Goal: Information Seeking & Learning: Check status

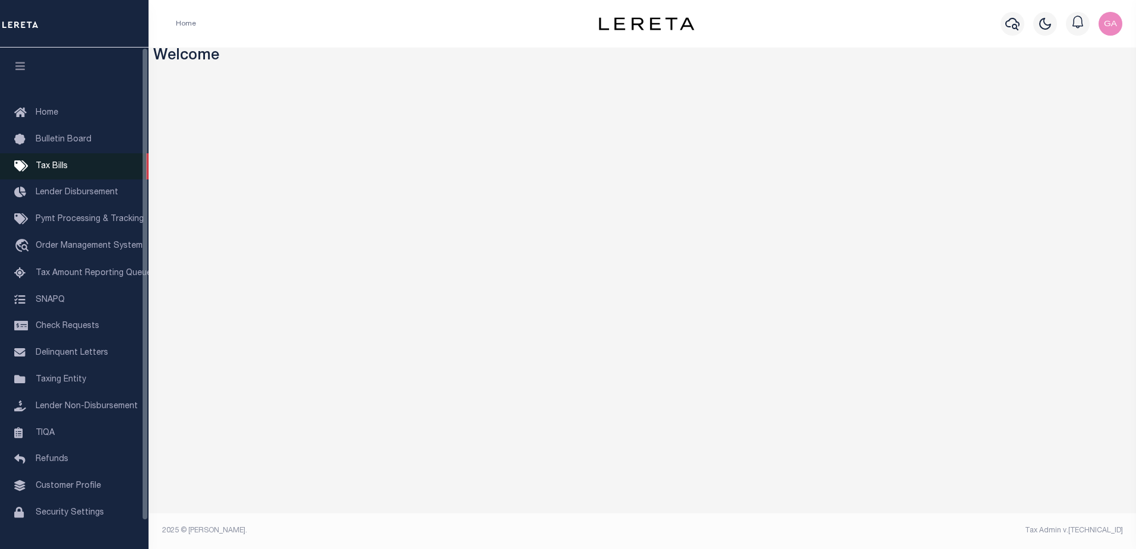
click at [58, 167] on span "Tax Bills" at bounding box center [52, 166] width 32 height 8
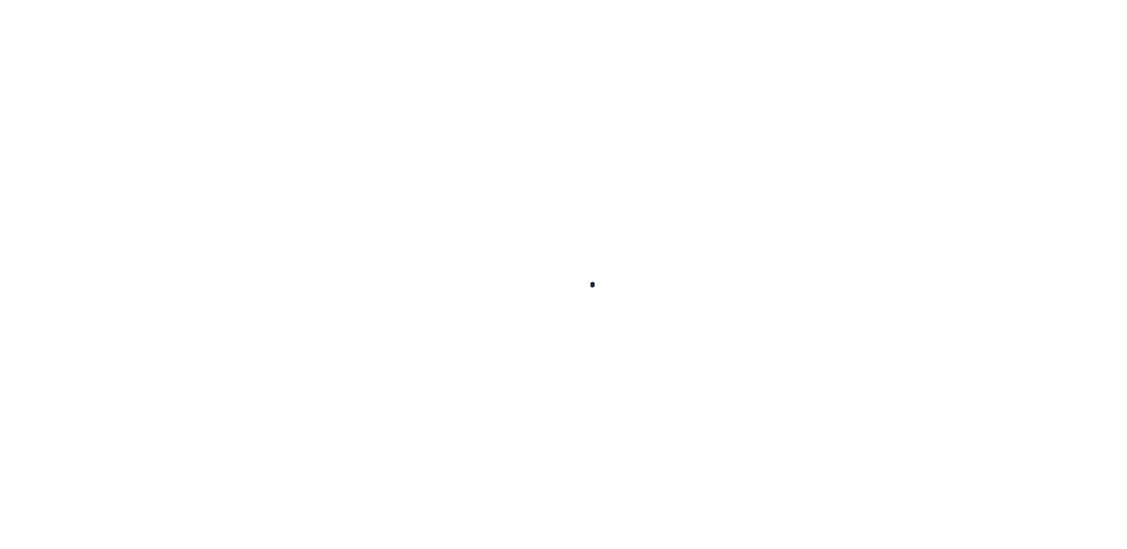
select select
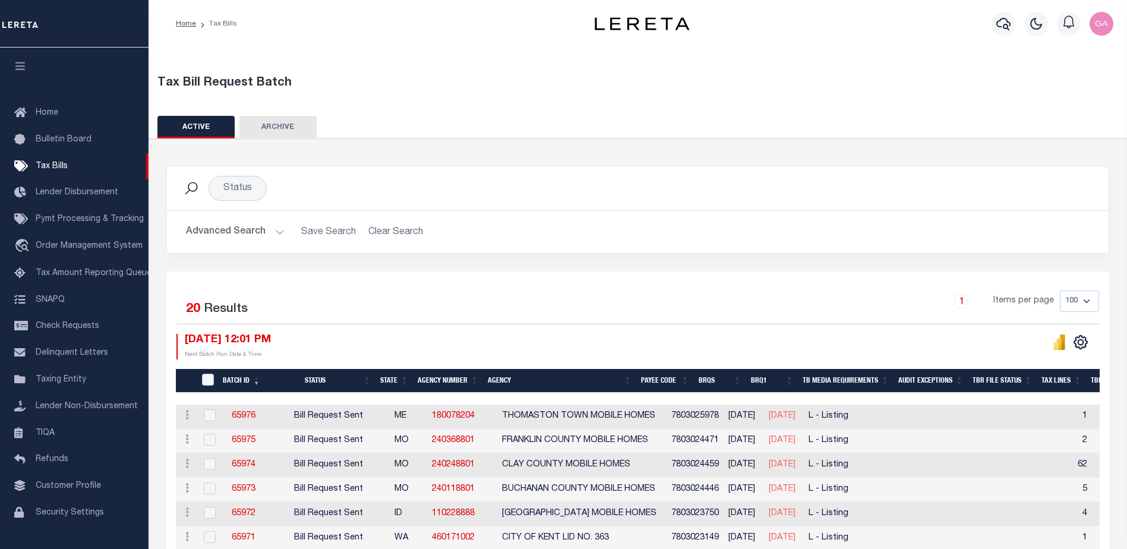
click at [278, 233] on button "Advanced Search" at bounding box center [235, 231] width 99 height 23
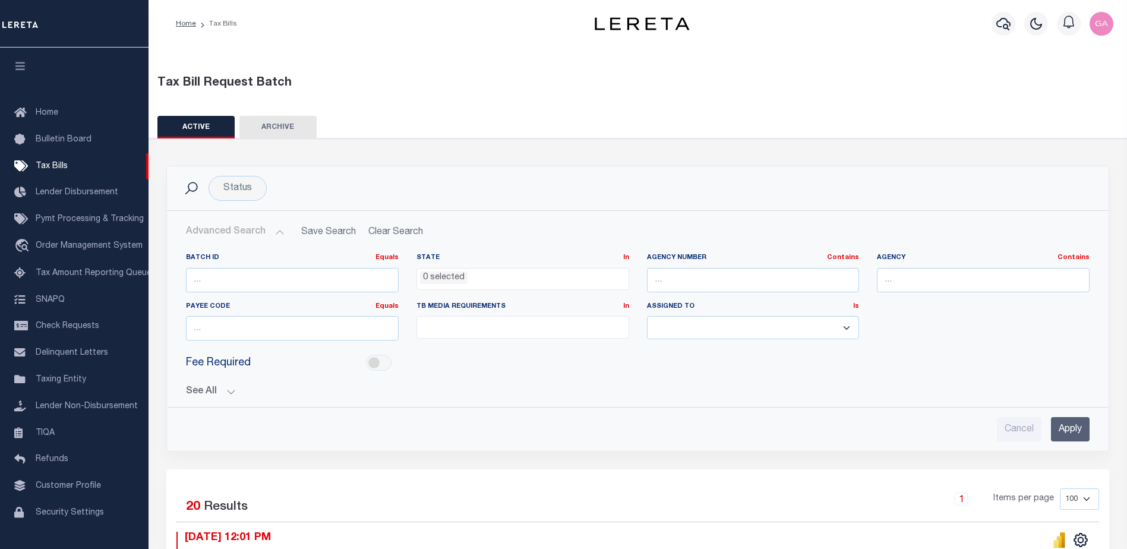
click at [230, 394] on button "See All" at bounding box center [638, 391] width 904 height 11
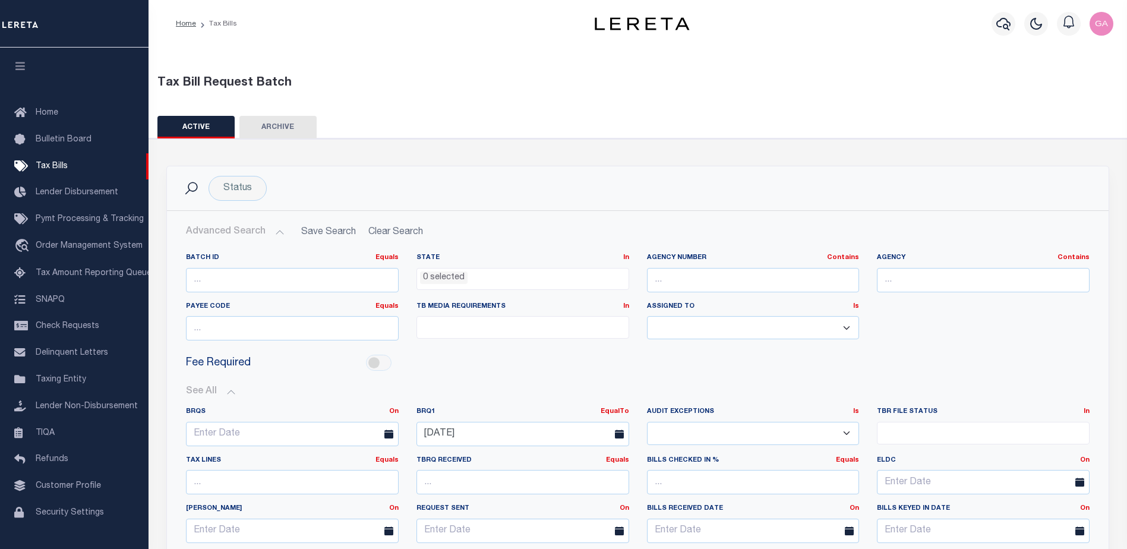
scroll to position [119, 0]
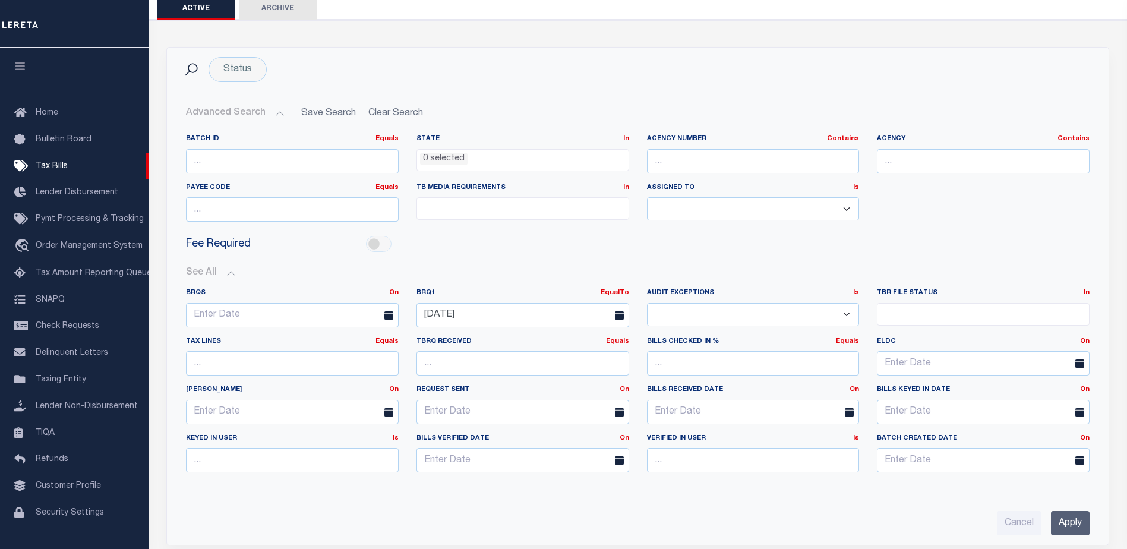
click at [616, 315] on icon at bounding box center [619, 315] width 9 height 9
click at [590, 317] on input "10-03-2025" at bounding box center [523, 315] width 213 height 24
click at [457, 405] on span "6" at bounding box center [455, 404] width 23 height 23
type input "10-06-2025"
click at [582, 247] on div "Fee Required" at bounding box center [638, 244] width 922 height 27
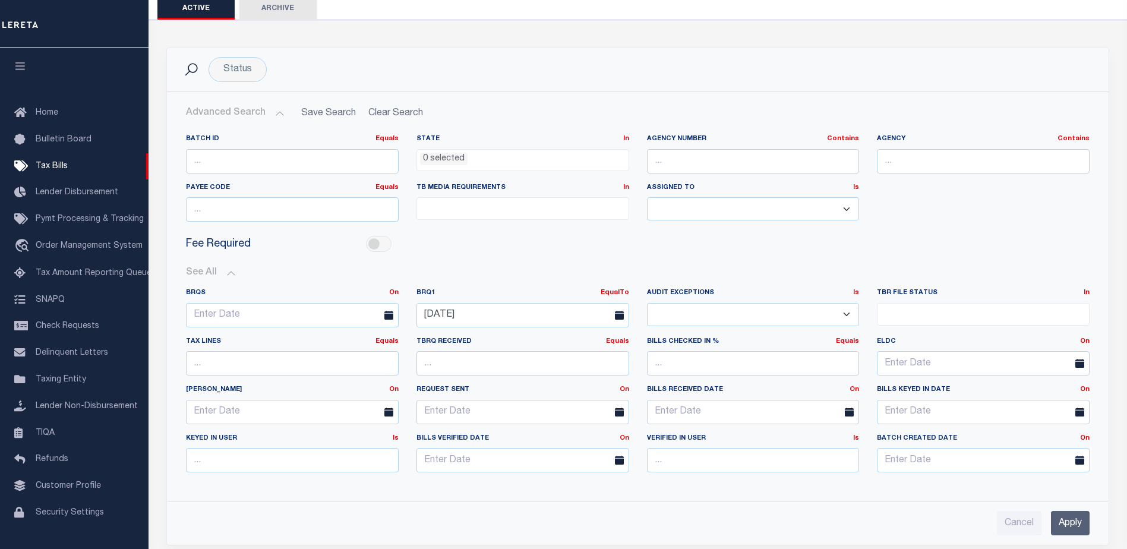
click at [1069, 520] on input "Apply" at bounding box center [1070, 523] width 39 height 24
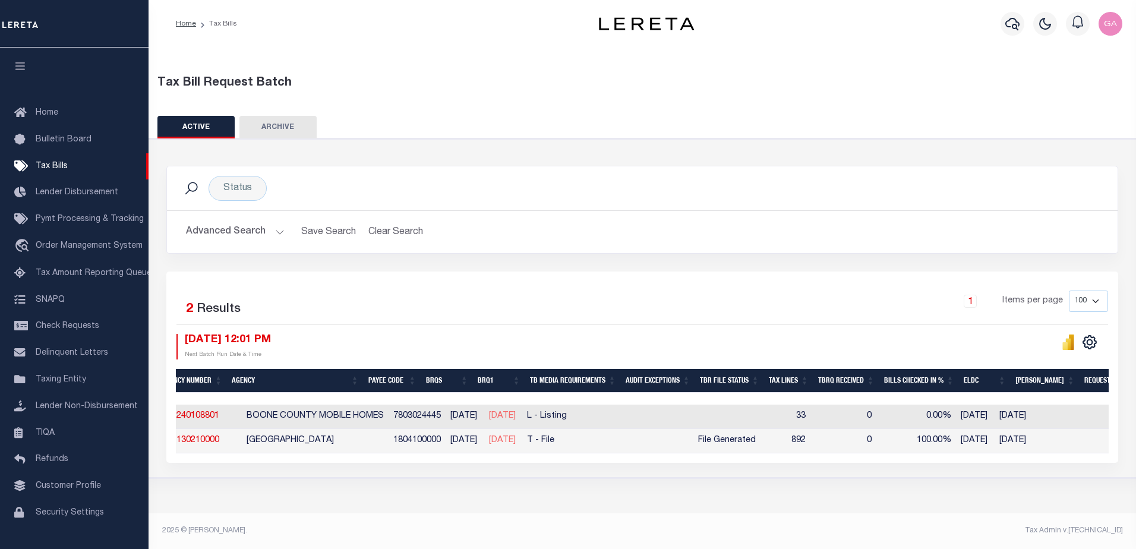
scroll to position [0, 0]
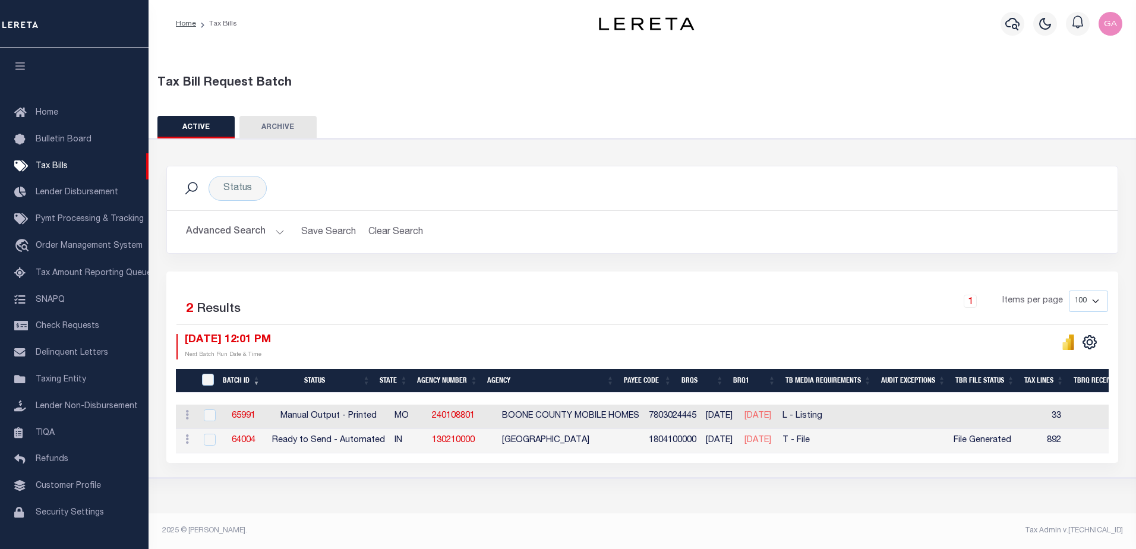
click at [277, 228] on button "Advanced Search" at bounding box center [235, 231] width 99 height 23
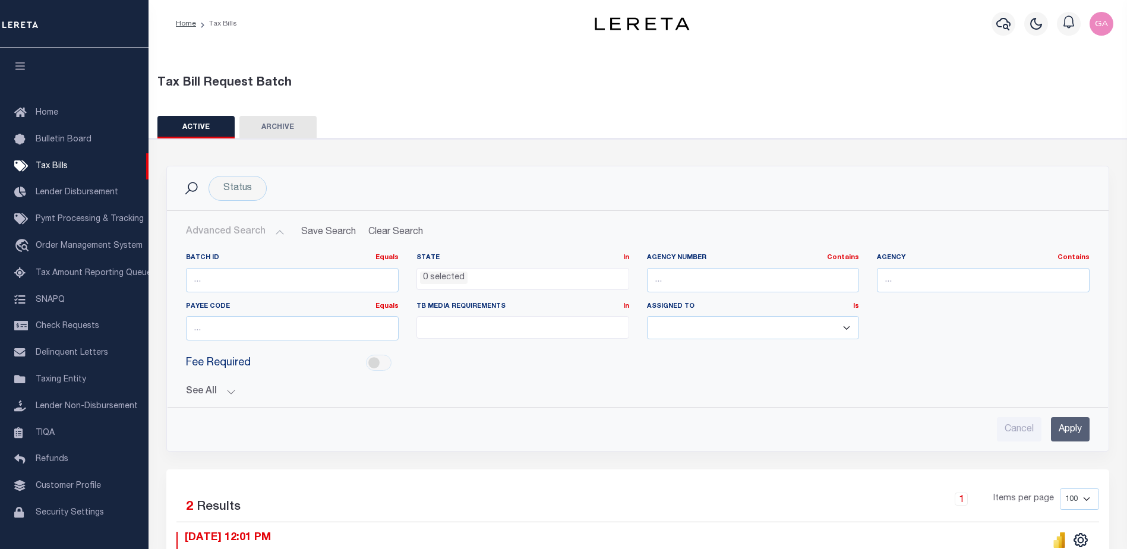
click at [229, 390] on button "See All" at bounding box center [638, 391] width 904 height 11
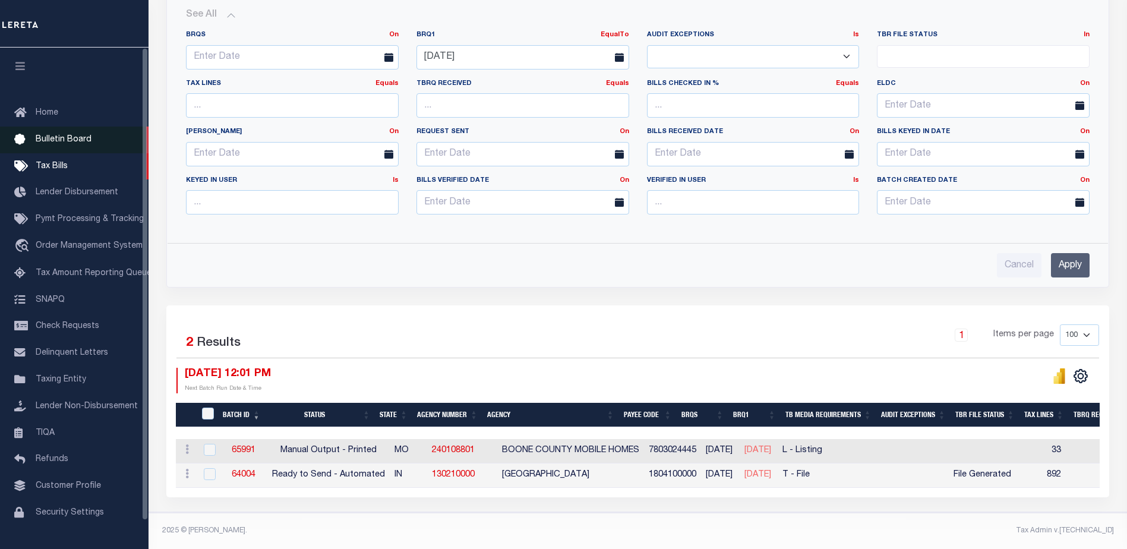
click at [67, 140] on span "Bulletin Board" at bounding box center [64, 139] width 56 height 8
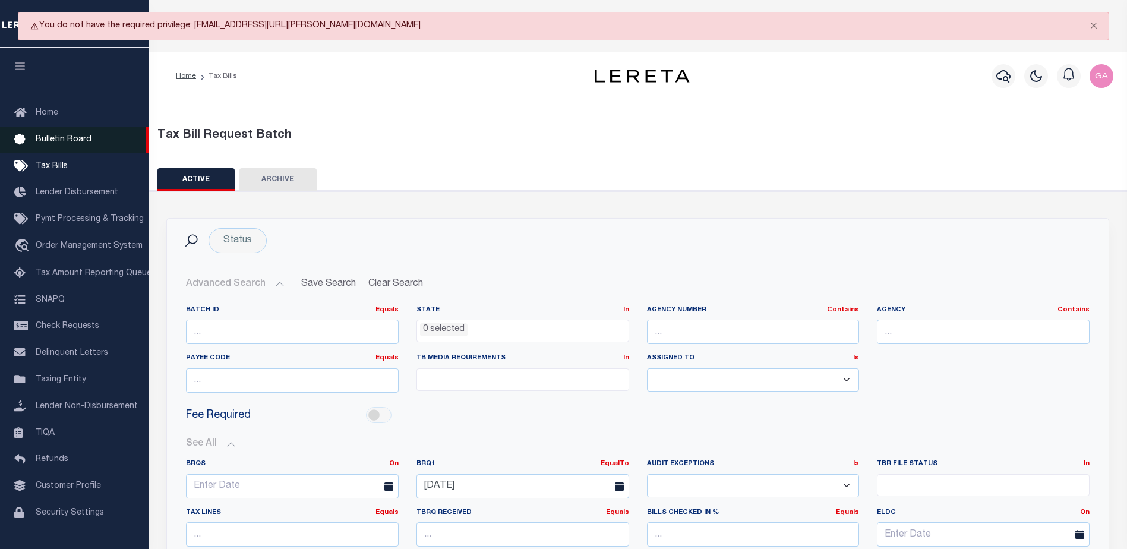
click at [57, 138] on span "Bulletin Board" at bounding box center [64, 139] width 56 height 8
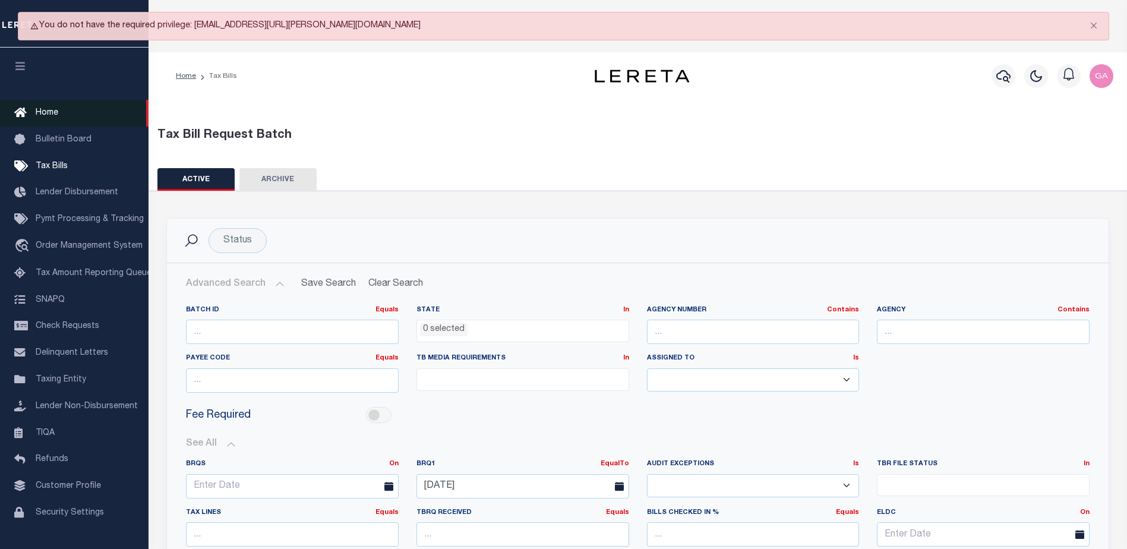
click at [48, 111] on span "Home" at bounding box center [47, 113] width 23 height 8
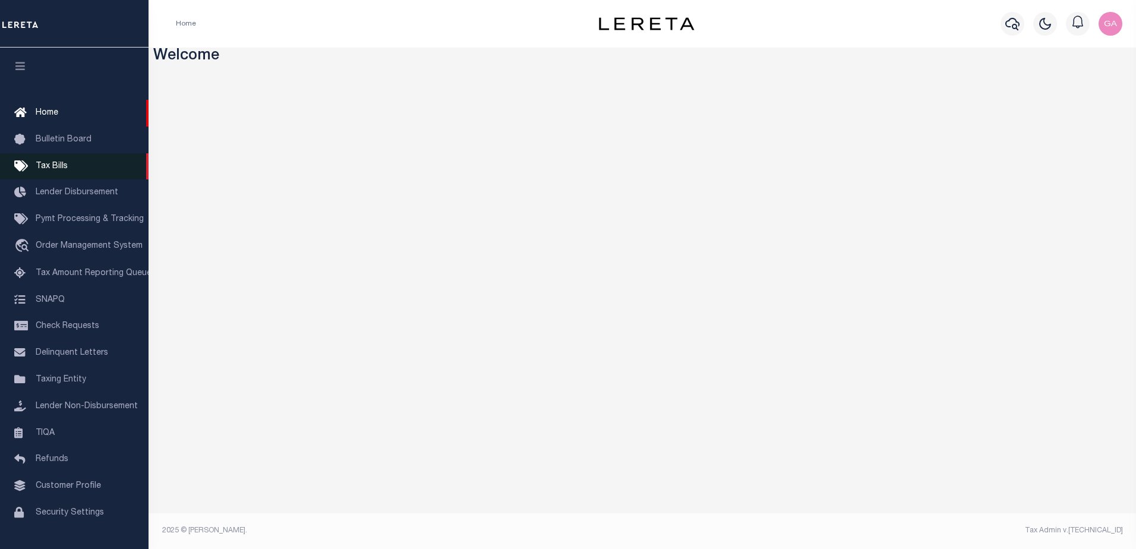
click at [53, 168] on span "Tax Bills" at bounding box center [52, 166] width 32 height 8
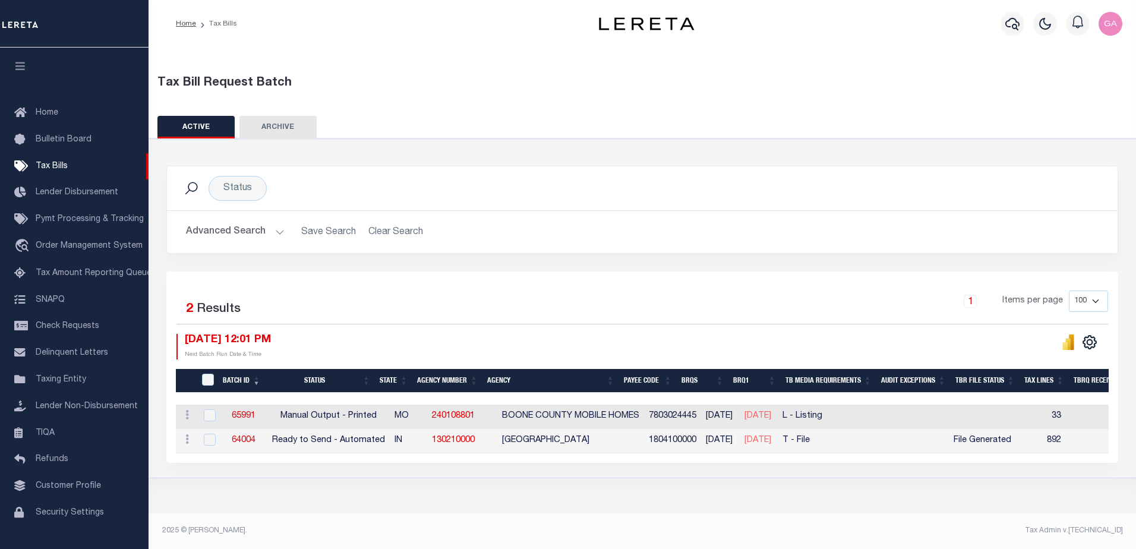
click at [258, 380] on th "Batch ID" at bounding box center [241, 381] width 47 height 24
drag, startPoint x: 280, startPoint y: 415, endPoint x: 377, endPoint y: 419, distance: 96.9
click at [377, 419] on td "Manual Output - Printed" at bounding box center [328, 417] width 122 height 24
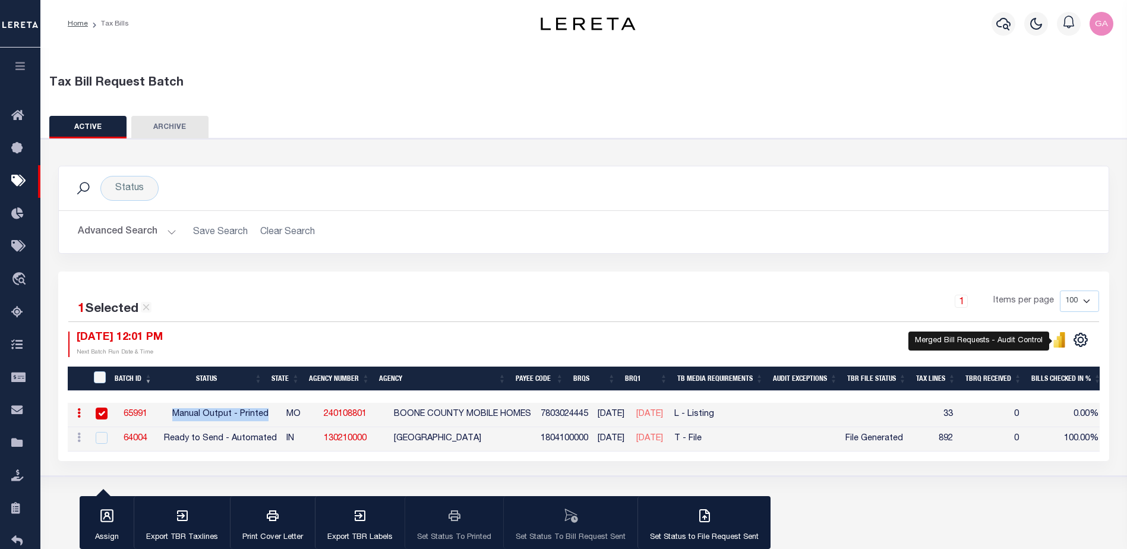
click at [1061, 342] on icon "" at bounding box center [1059, 341] width 5 height 11
drag, startPoint x: 317, startPoint y: 415, endPoint x: 363, endPoint y: 419, distance: 45.4
click at [363, 419] on td "240108801" at bounding box center [354, 415] width 70 height 24
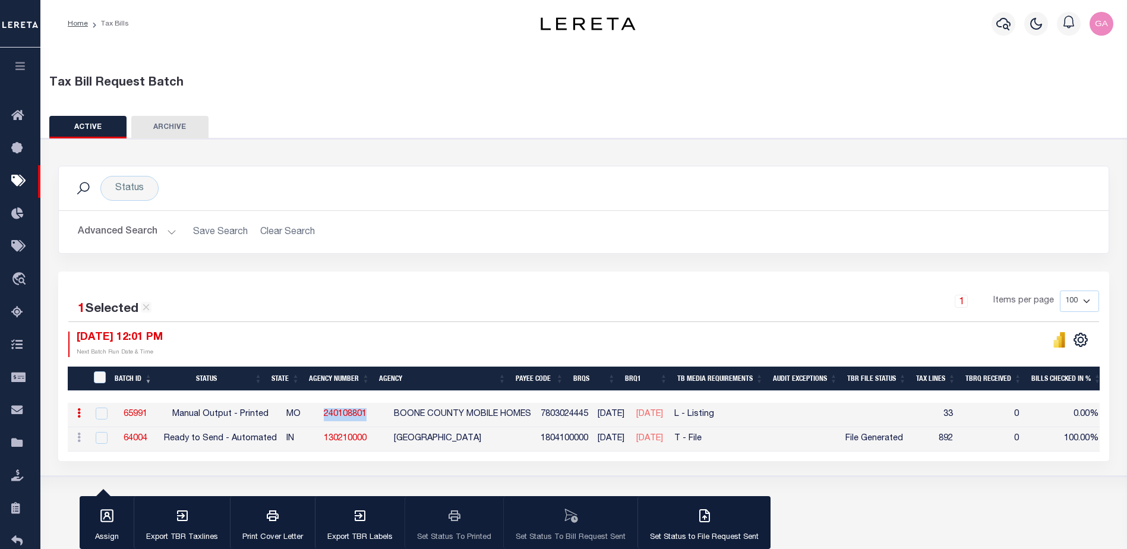
checkbox input "false"
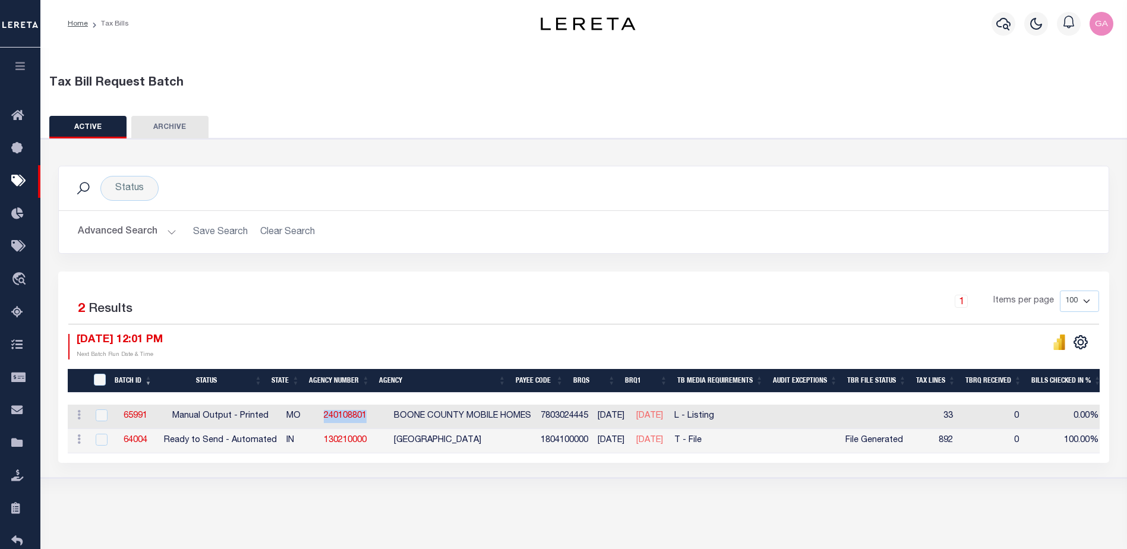
copy link "240108801"
click at [136, 418] on link "65991" at bounding box center [136, 416] width 24 height 8
select select "PRT"
type input "No"
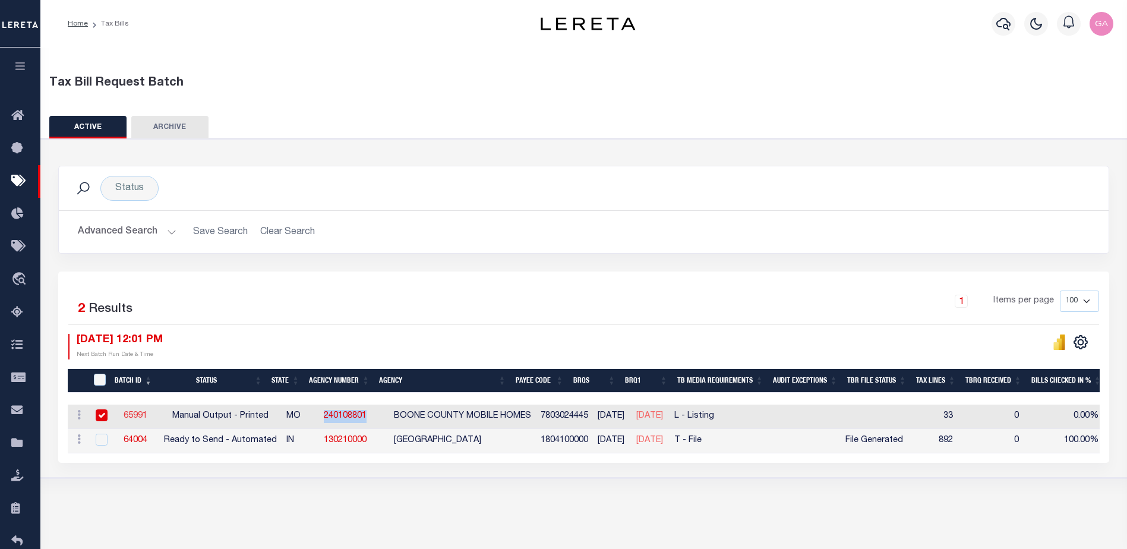
select select "30"
select select "20"
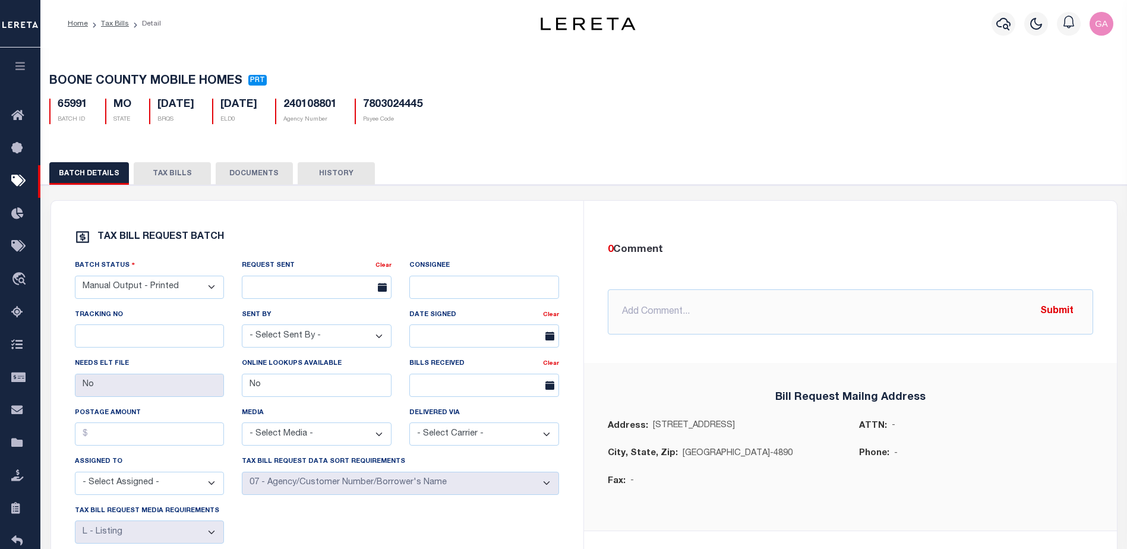
click at [163, 174] on button "TAX BILLS" at bounding box center [172, 173] width 77 height 23
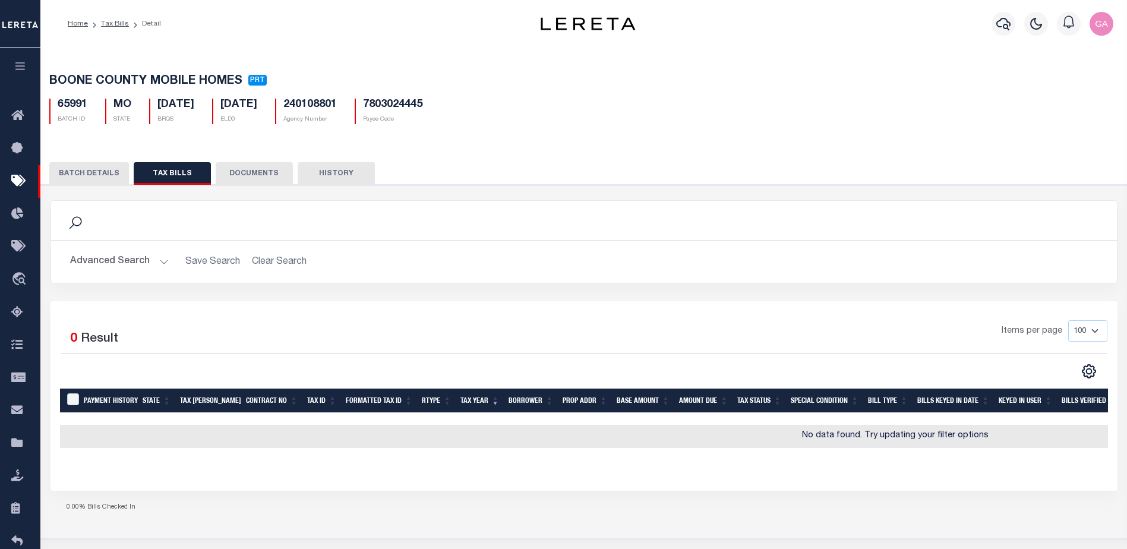
click at [248, 172] on button "DOCUMENTS" at bounding box center [254, 173] width 77 height 23
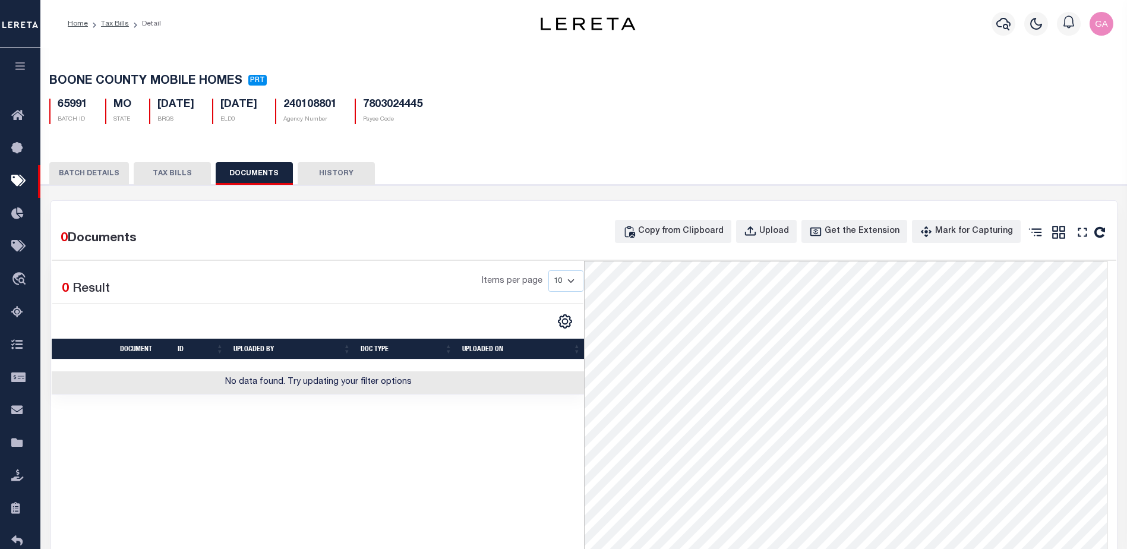
click at [333, 181] on button "HISTORY" at bounding box center [336, 173] width 77 height 23
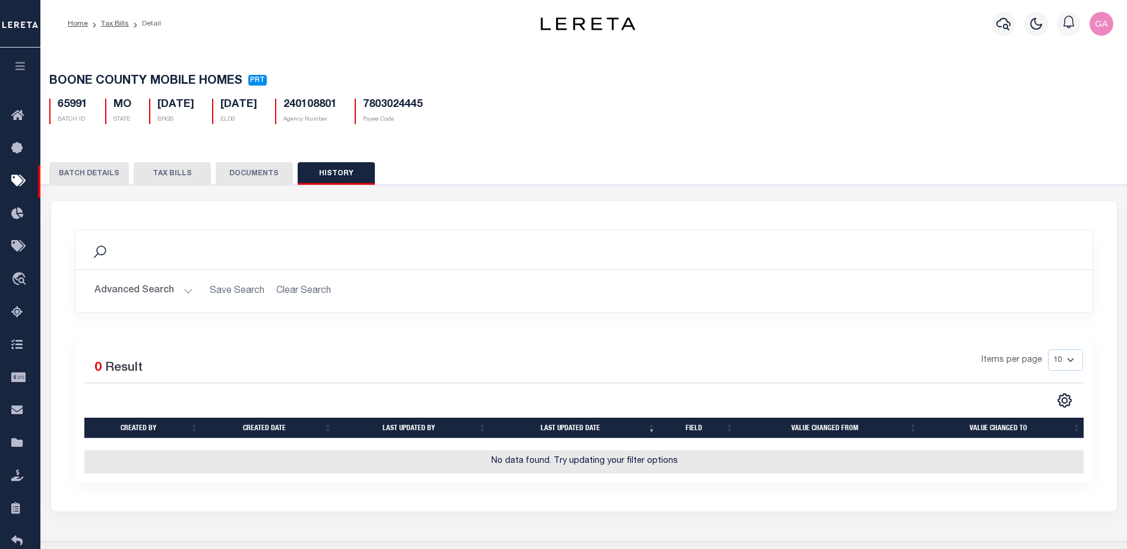
click at [238, 178] on button "DOCUMENTS" at bounding box center [254, 173] width 77 height 23
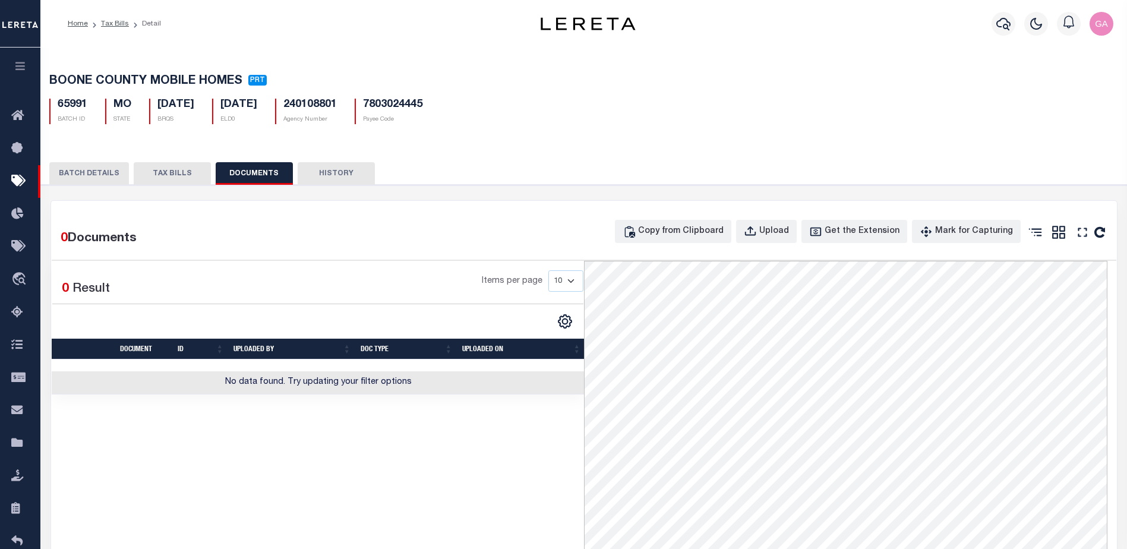
click at [179, 175] on button "TAX BILLS" at bounding box center [172, 173] width 77 height 23
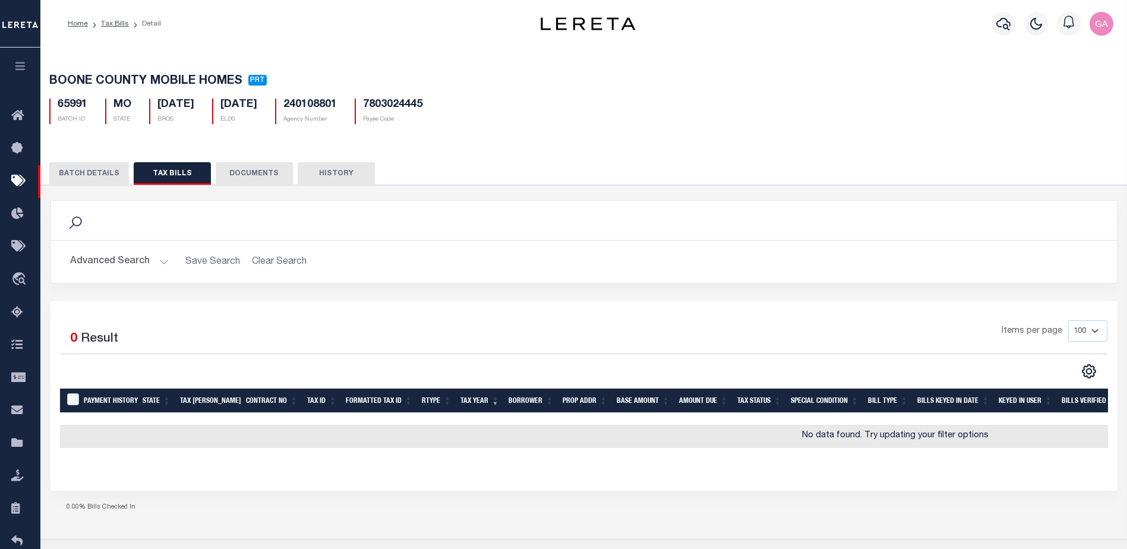
click at [99, 171] on button "BATCH DETAILS" at bounding box center [89, 173] width 80 height 23
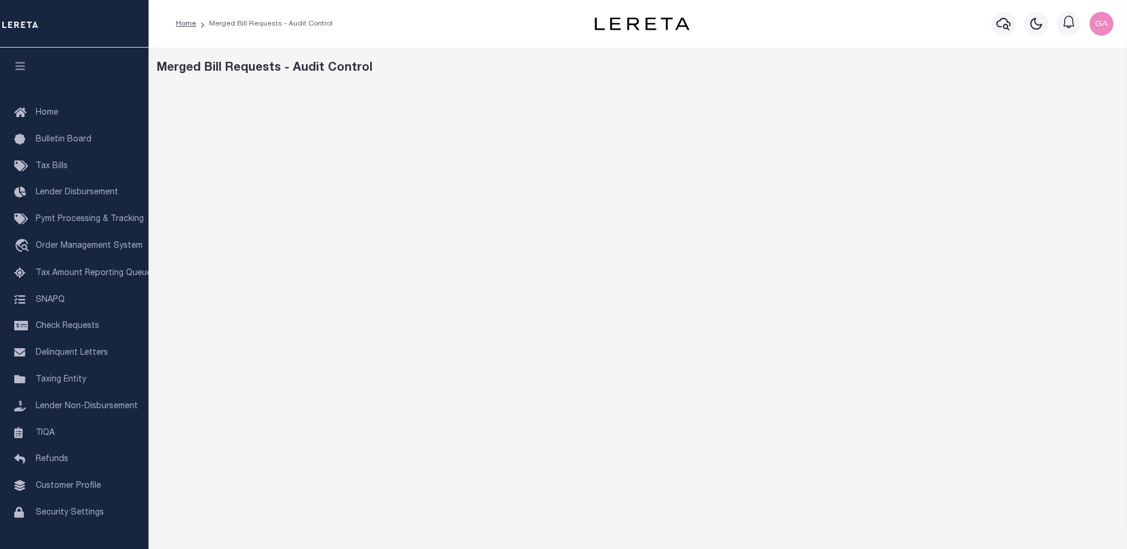
click at [867, 56] on div "Merged Bill Requests - Audit Control" at bounding box center [638, 397] width 979 height 699
click at [189, 23] on link "Home" at bounding box center [186, 23] width 20 height 7
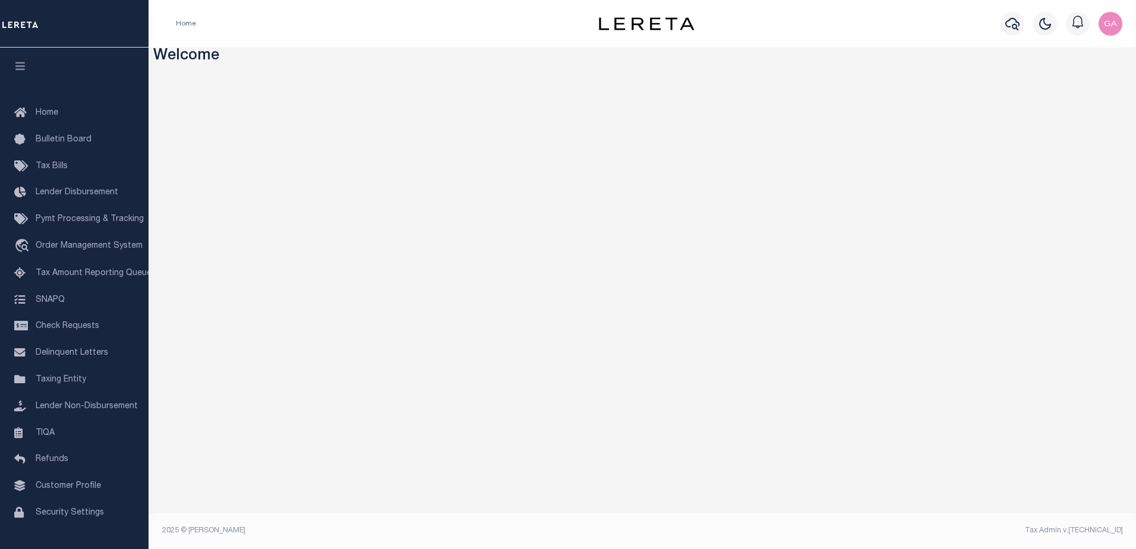
click at [59, 165] on span "Tax Bills" at bounding box center [52, 166] width 32 height 8
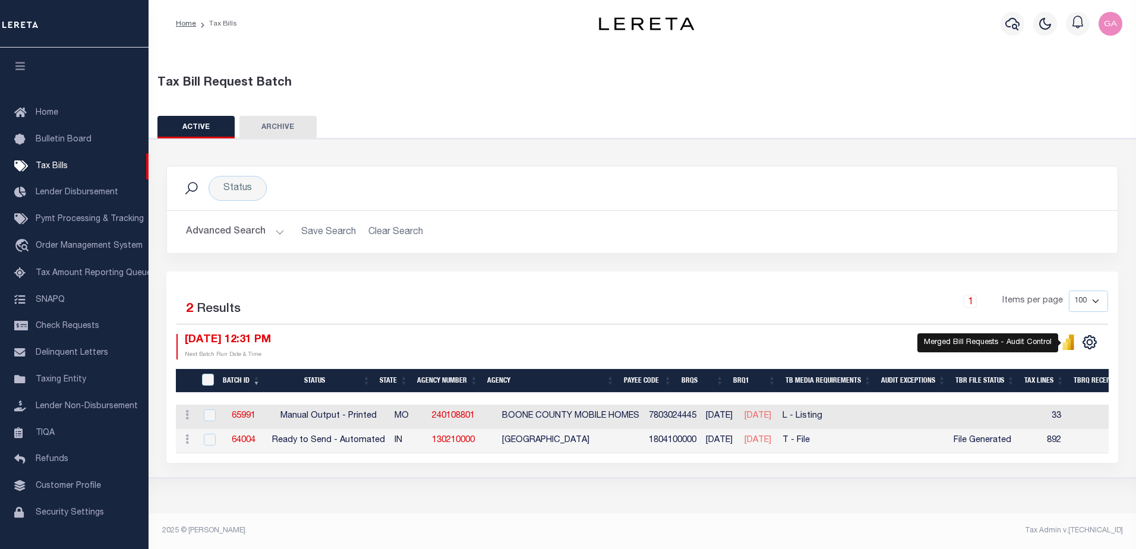
click at [1070, 343] on icon "" at bounding box center [1068, 343] width 5 height 11
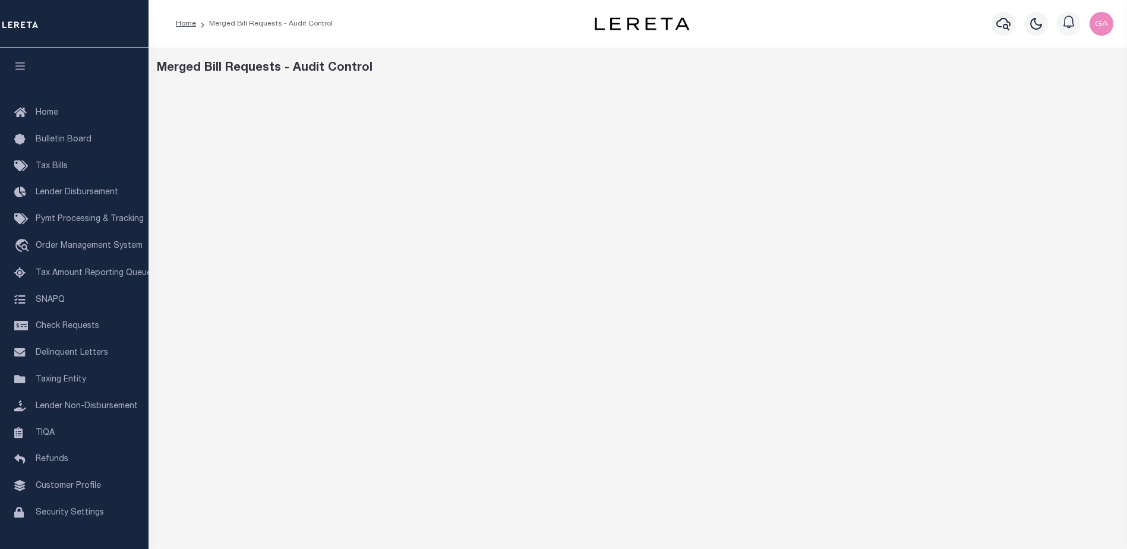
click at [740, 29] on div "Profile Sign out" at bounding box center [919, 24] width 397 height 42
